Goal: Transaction & Acquisition: Purchase product/service

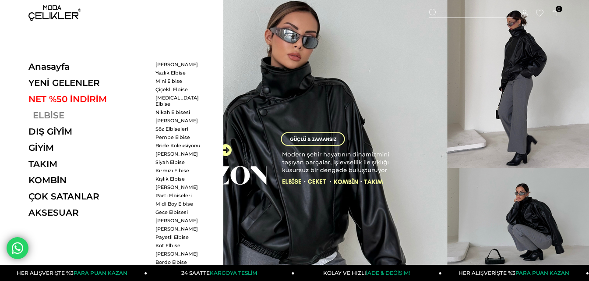
click at [51, 115] on link "ELBİSE" at bounding box center [88, 115] width 121 height 11
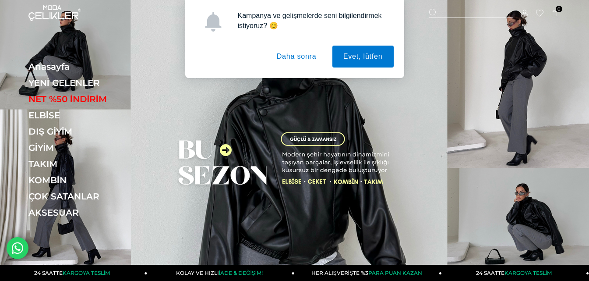
click at [285, 60] on button "Daha sonra" at bounding box center [297, 57] width 62 height 22
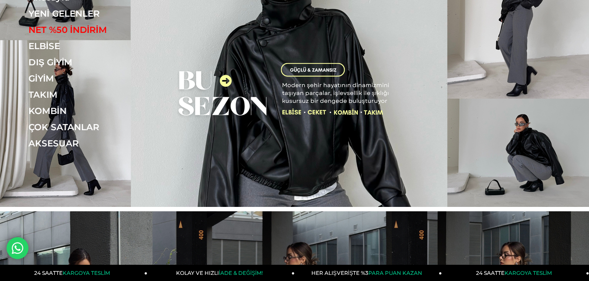
scroll to position [88, 0]
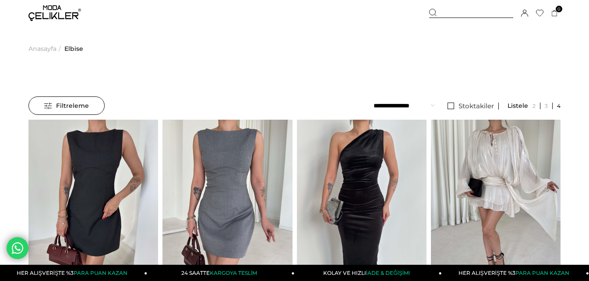
click at [77, 103] on span "Filtreleme" at bounding box center [66, 106] width 45 height 18
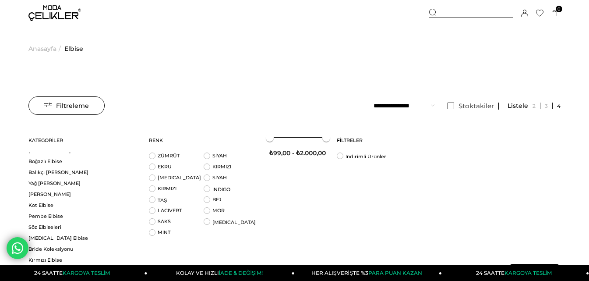
scroll to position [351, 0]
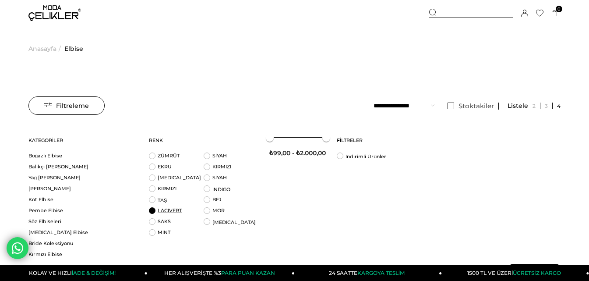
click at [175, 209] on link "LACİVERT" at bounding box center [170, 210] width 24 height 6
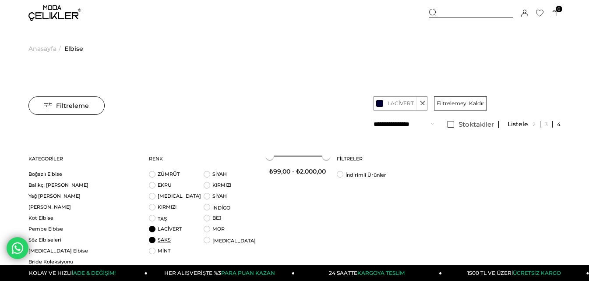
click at [164, 239] on link "SAKS" at bounding box center [164, 240] width 13 height 6
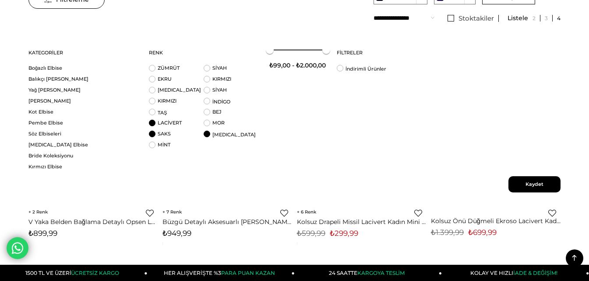
scroll to position [88, 0]
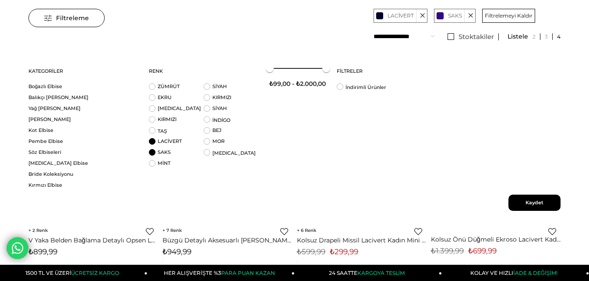
click at [522, 194] on div "Filtreleme Stoktakiler Kategoriler Elbise Elbise Triko Elbise Davet Elbisesi Uz…" at bounding box center [294, 136] width 532 height 180
click at [521, 199] on span "Kaydet" at bounding box center [535, 203] width 52 height 16
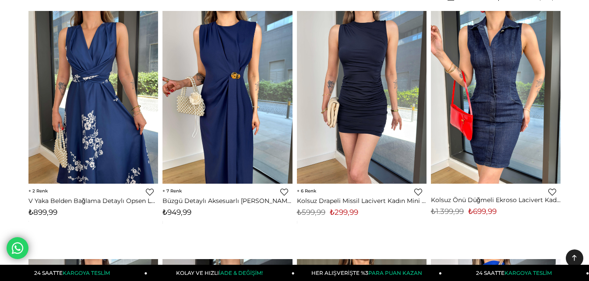
scroll to position [0, 0]
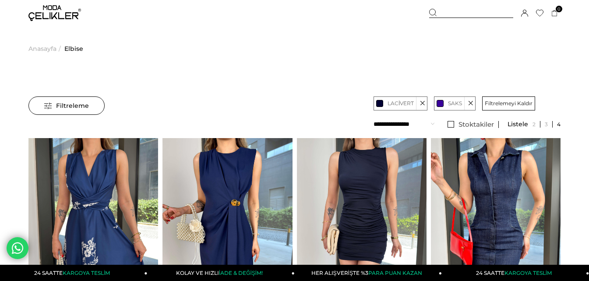
click at [47, 107] on span "Filtreleme" at bounding box center [66, 106] width 45 height 18
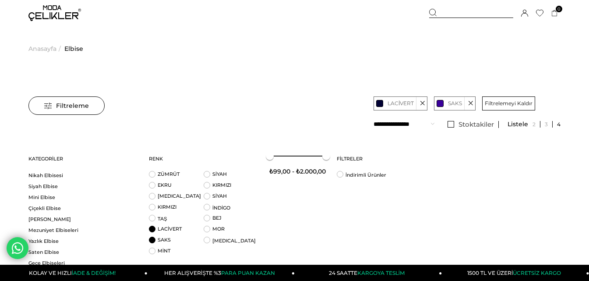
scroll to position [482, 0]
click at [60, 208] on link "[PERSON_NAME]" at bounding box center [83, 207] width 110 height 7
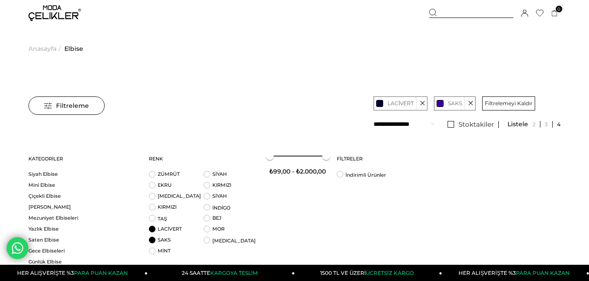
scroll to position [32, 0]
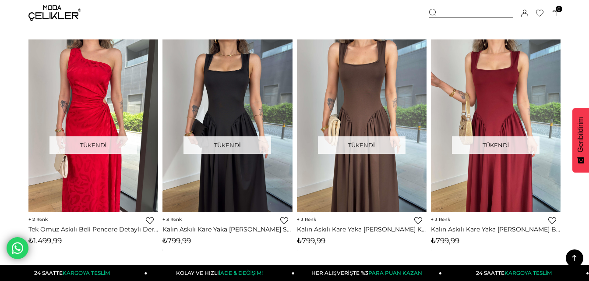
scroll to position [1840, 0]
